Goal: Task Accomplishment & Management: Manage account settings

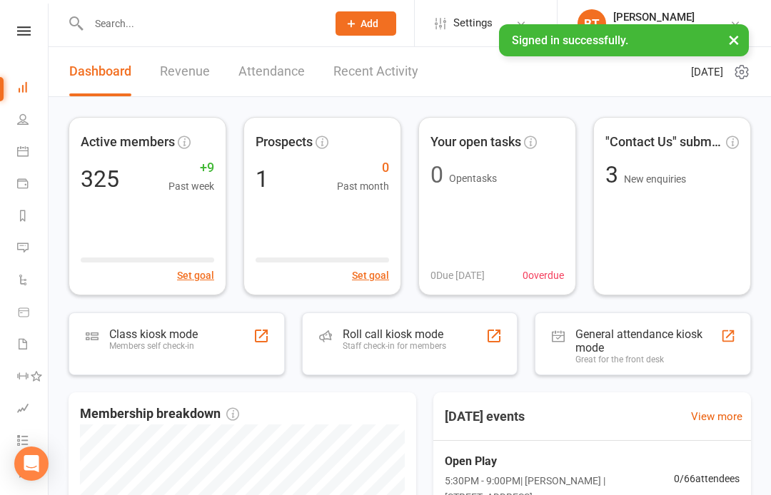
click at [148, 21] on input "text" at bounding box center [200, 24] width 233 height 20
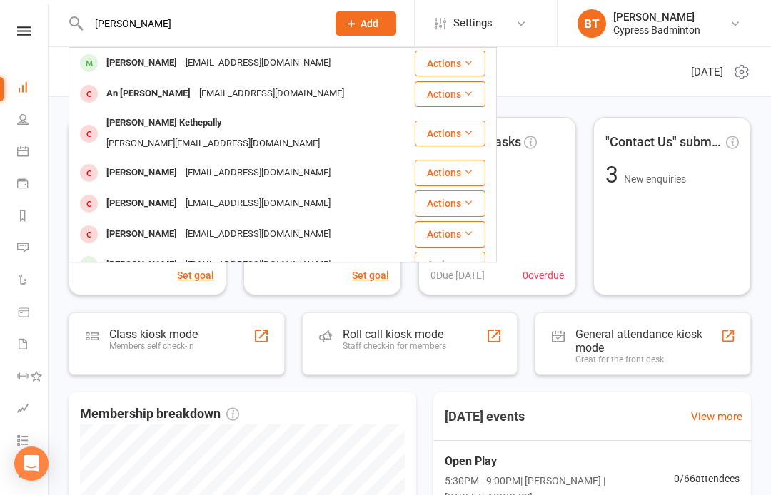
type input "[PERSON_NAME]"
click at [220, 56] on div "[EMAIL_ADDRESS][DOMAIN_NAME]" at bounding box center [257, 63] width 153 height 21
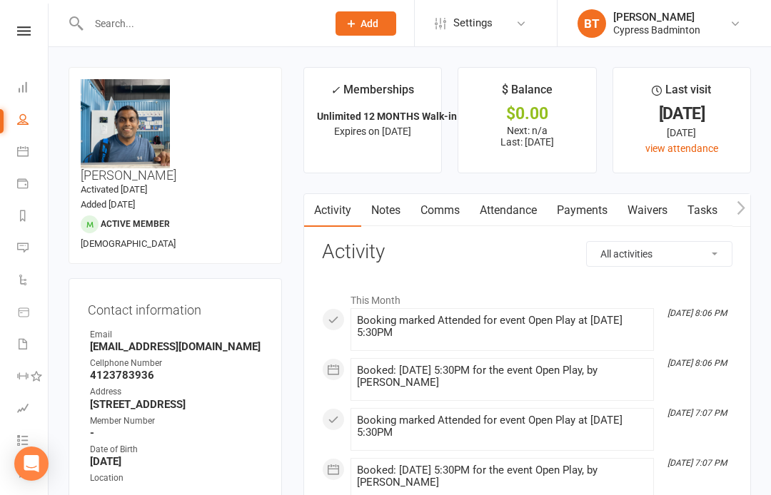
click at [580, 200] on link "Payments" at bounding box center [582, 210] width 71 height 33
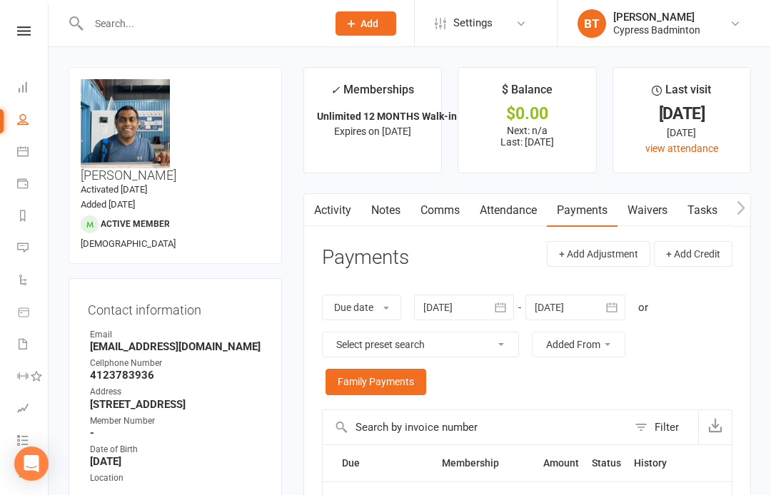
click at [460, 304] on div at bounding box center [464, 308] width 100 height 26
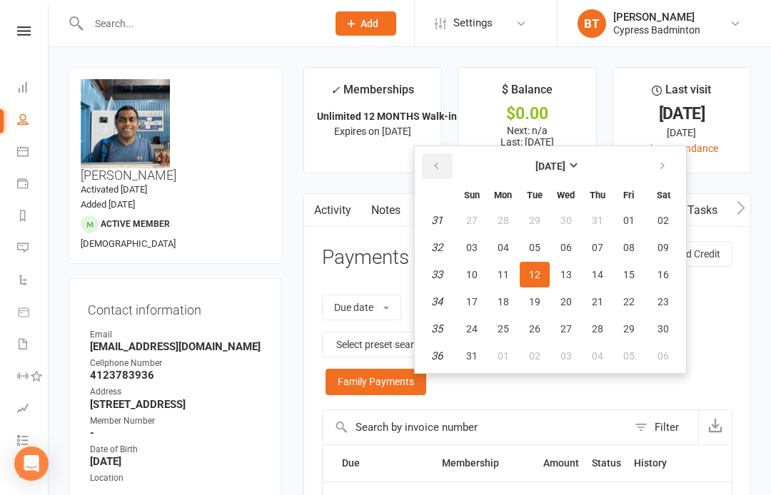
click at [441, 168] on icon "button" at bounding box center [436, 166] width 10 height 11
click at [441, 163] on icon "button" at bounding box center [436, 166] width 10 height 11
click at [441, 161] on icon "button" at bounding box center [436, 166] width 10 height 11
click at [442, 273] on em "16" at bounding box center [436, 274] width 11 height 13
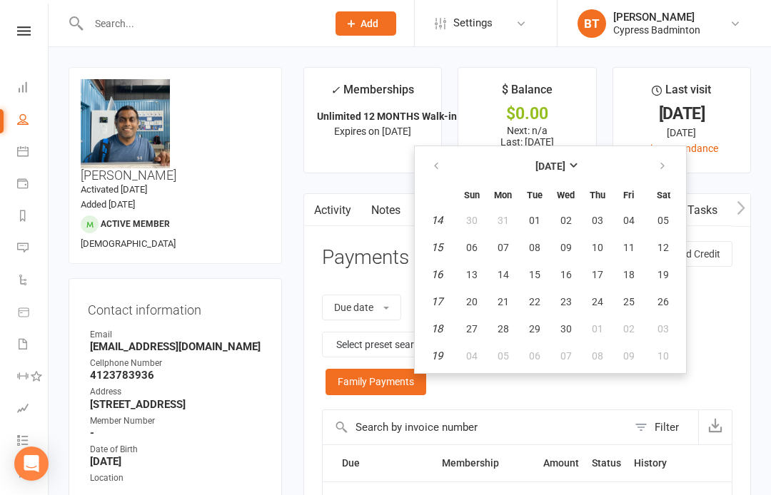
click at [450, 273] on td "16" at bounding box center [437, 275] width 36 height 26
click at [497, 280] on button "14" at bounding box center [503, 275] width 30 height 26
type input "[DATE]"
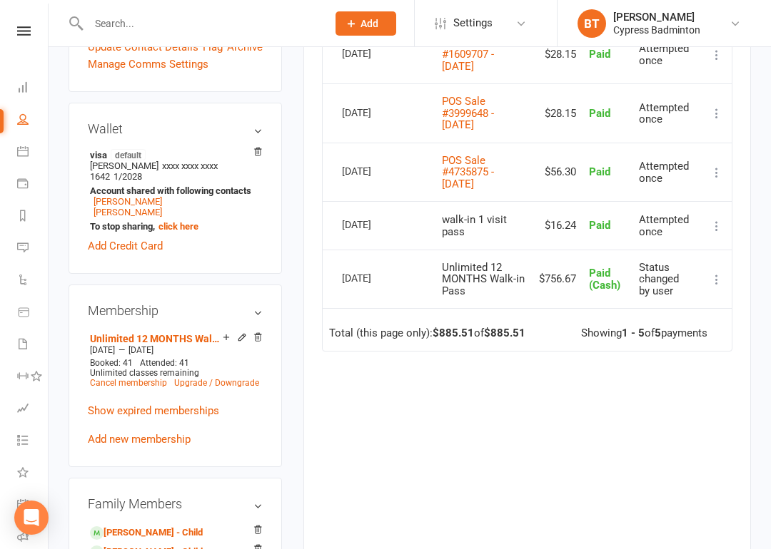
scroll to position [520, 0]
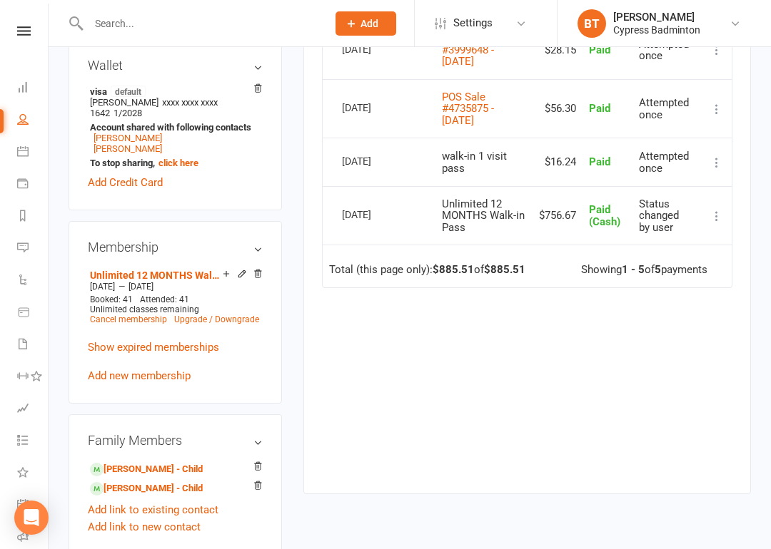
click at [126, 462] on link "[PERSON_NAME] - Child" at bounding box center [146, 469] width 113 height 15
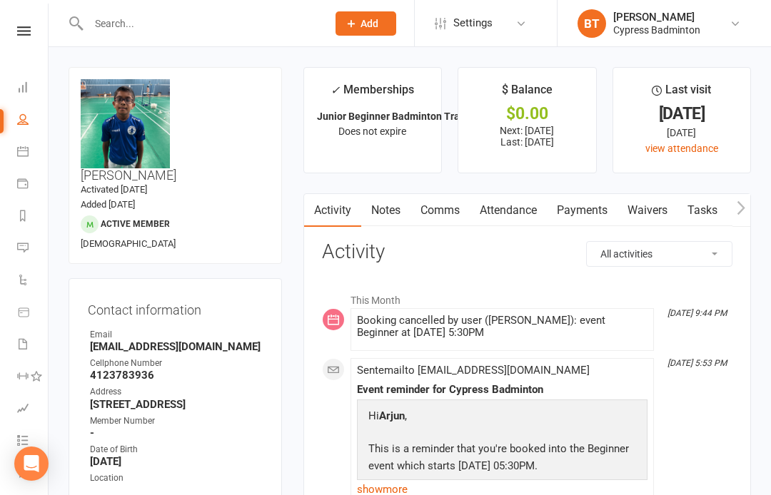
click at [589, 208] on link "Payments" at bounding box center [582, 210] width 71 height 33
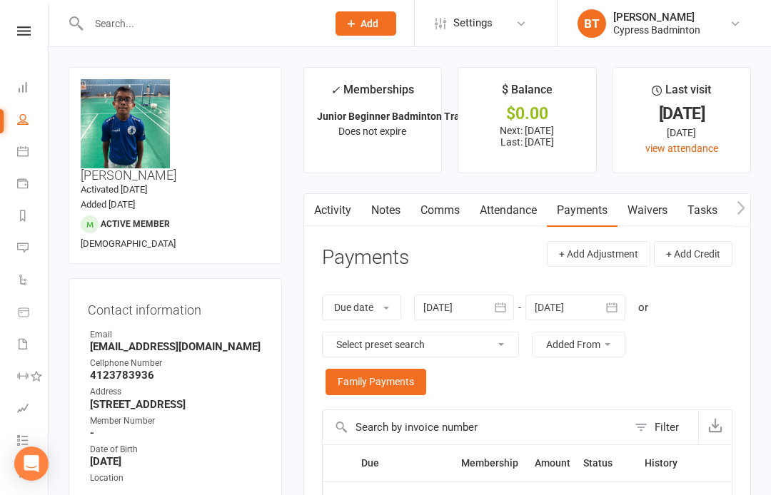
click at [449, 297] on div at bounding box center [464, 308] width 100 height 26
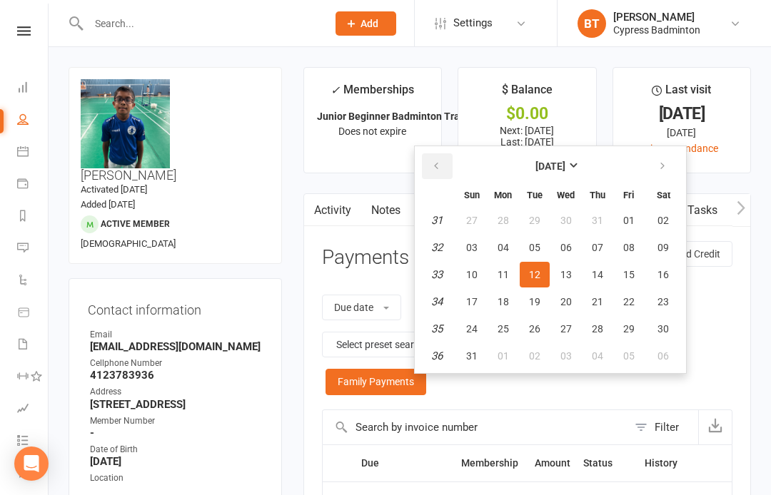
click at [436, 161] on icon "button" at bounding box center [436, 166] width 10 height 11
click at [438, 154] on button "button" at bounding box center [437, 166] width 31 height 26
click at [479, 279] on button "15" at bounding box center [472, 275] width 30 height 26
type input "[DATE]"
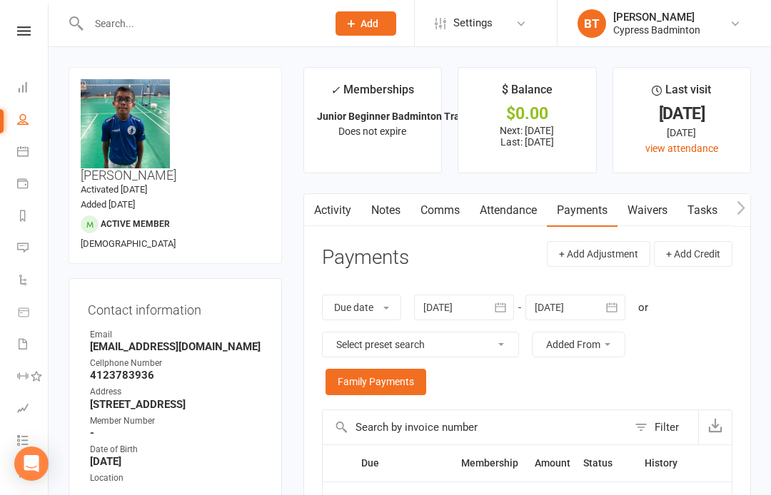
click at [30, 32] on icon at bounding box center [24, 30] width 14 height 9
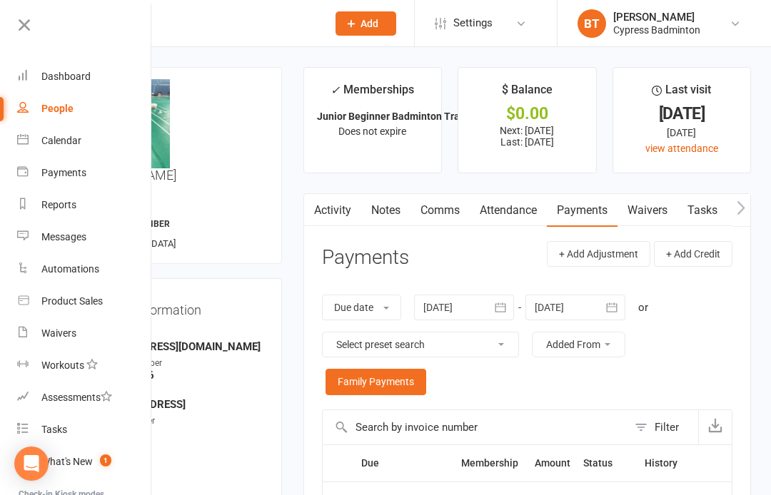
click at [99, 323] on link "Waivers" at bounding box center [84, 333] width 135 height 32
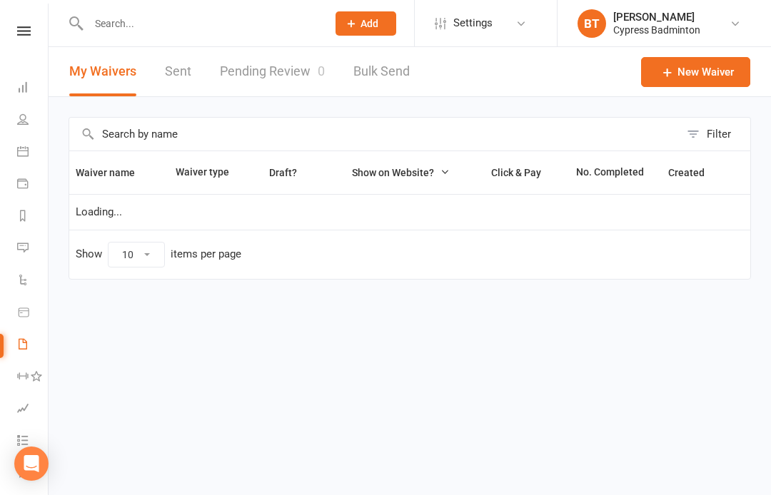
click at [283, 66] on link "Pending Review 0" at bounding box center [272, 71] width 105 height 49
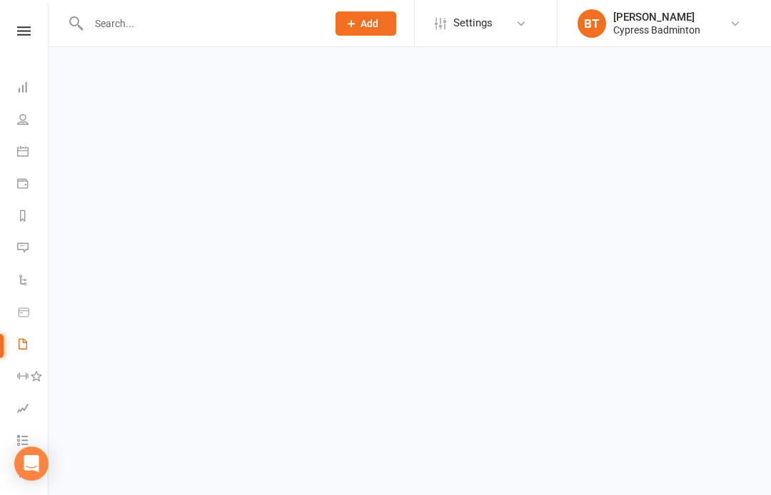
select select "50"
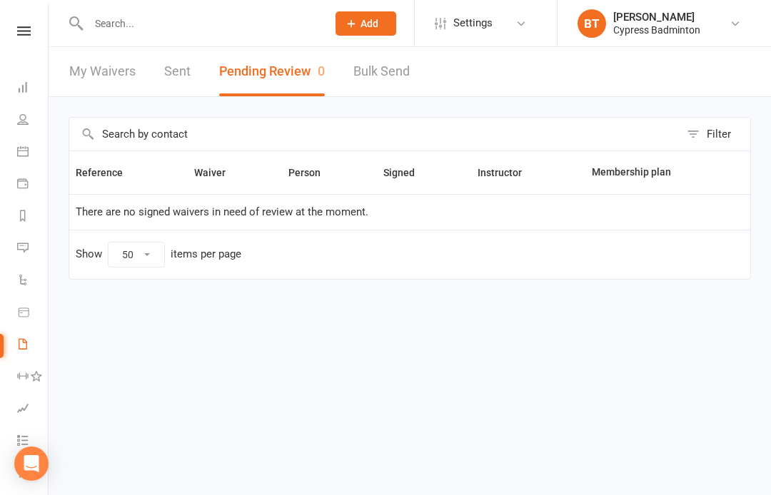
click at [24, 95] on link "Dashboard" at bounding box center [33, 89] width 32 height 32
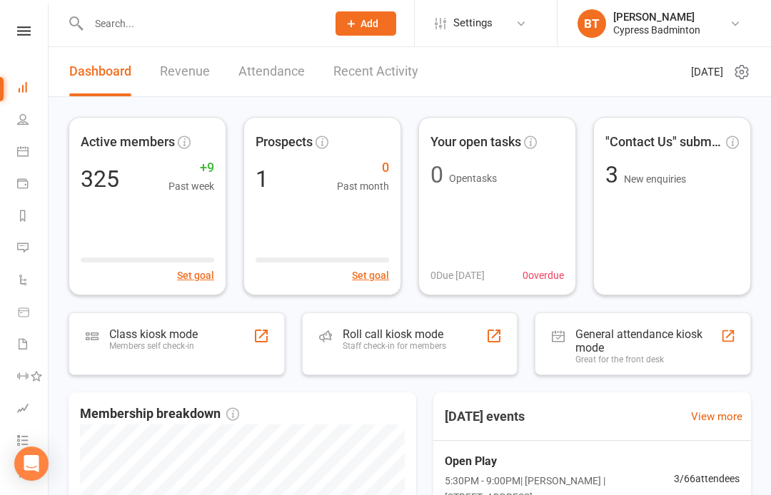
click at [373, 76] on link "Recent Activity" at bounding box center [375, 71] width 85 height 49
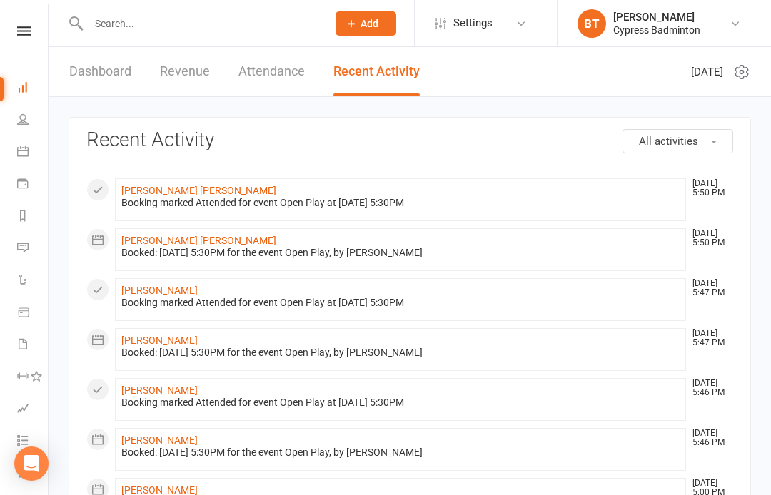
click at [119, 31] on input "text" at bounding box center [200, 24] width 233 height 20
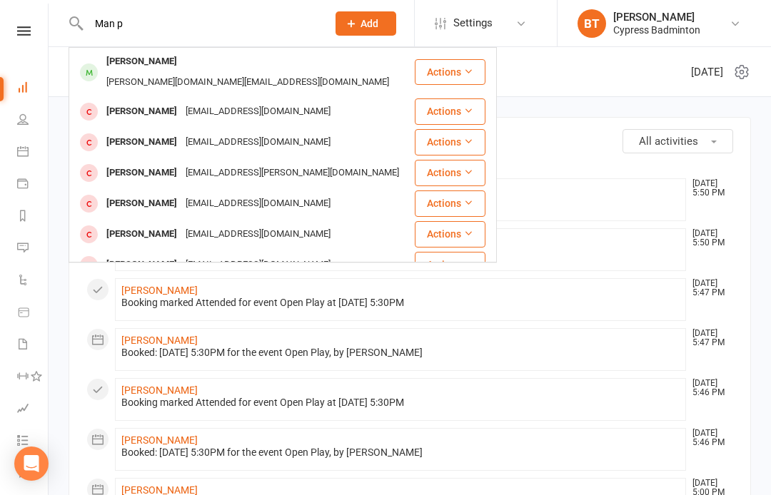
type input "Man p"
click at [185, 76] on div "Parthiban Manoharan parthiban.tm@gmail.com" at bounding box center [241, 72] width 343 height 47
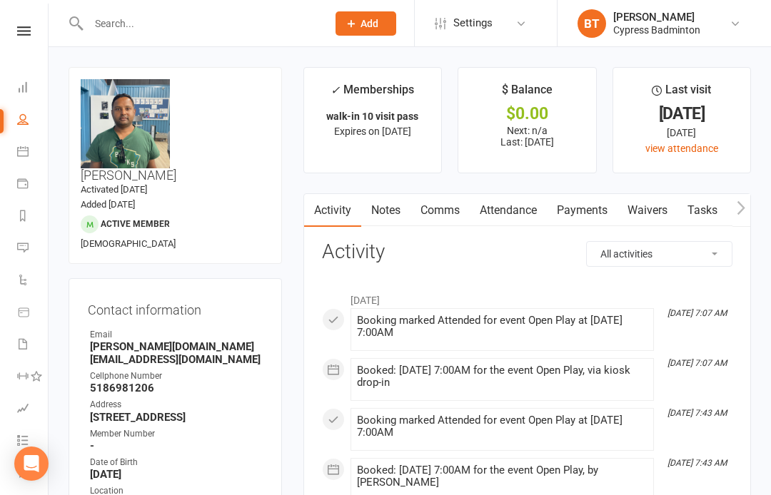
click at [194, 28] on input "text" at bounding box center [200, 24] width 233 height 20
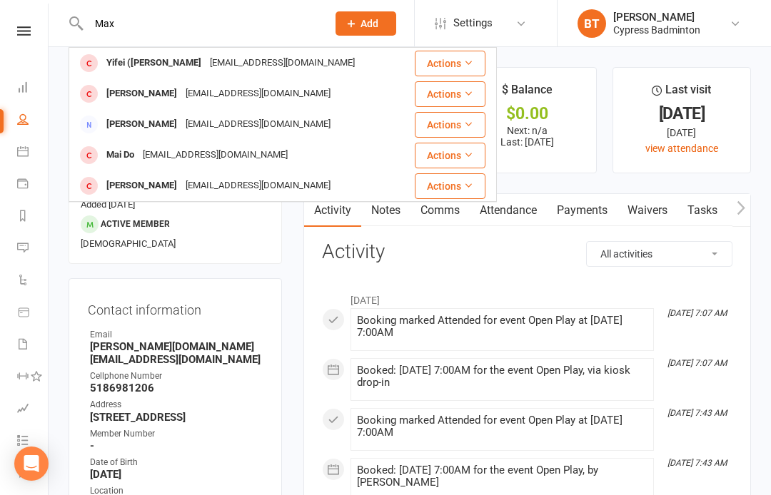
type input "Max"
click at [240, 70] on div "Sheilazhangxi@gmail.com" at bounding box center [281, 63] width 153 height 21
